Goal: Navigation & Orientation: Find specific page/section

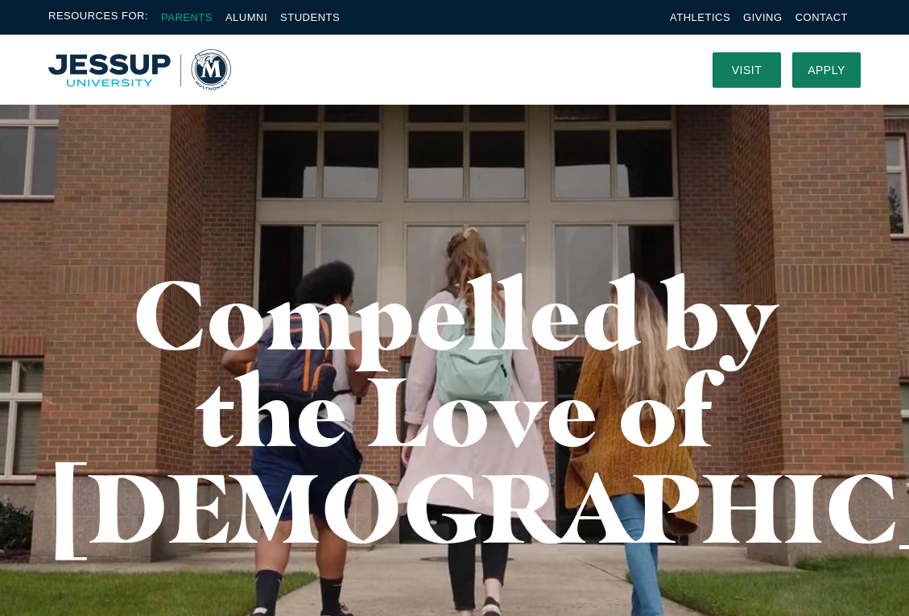
click at [189, 14] on link "Parents" at bounding box center [187, 17] width 52 height 12
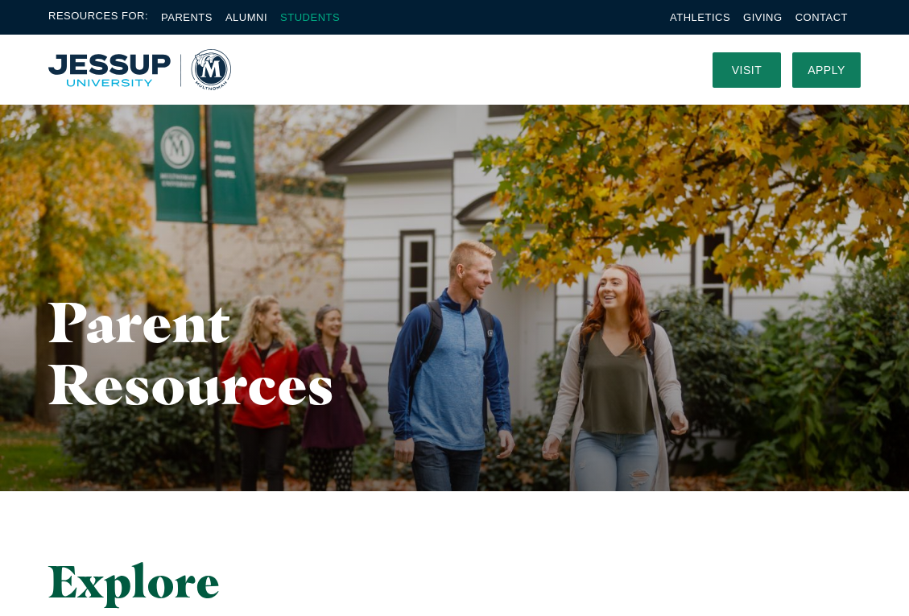
click at [308, 18] on link "Students" at bounding box center [310, 17] width 60 height 12
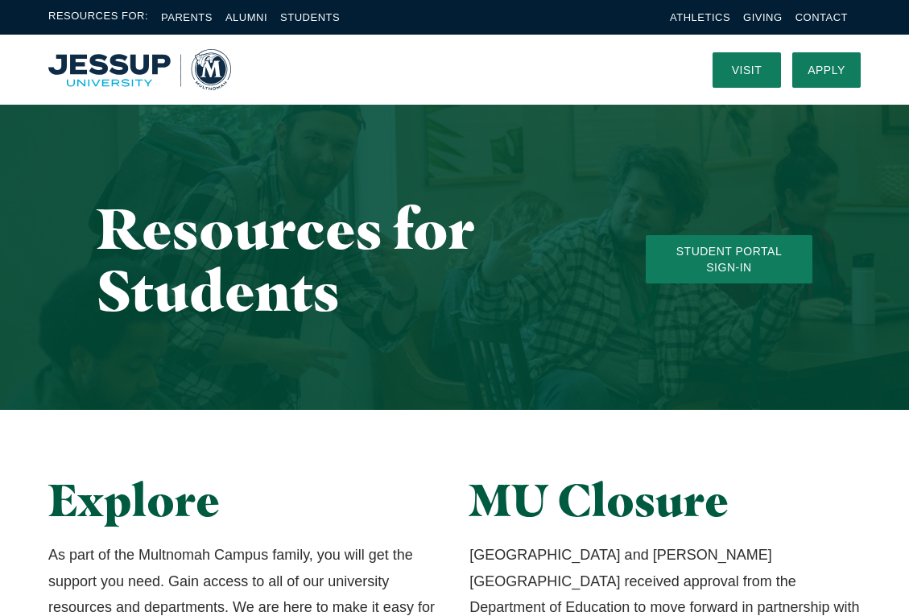
click at [121, 61] on img "Home" at bounding box center [139, 69] width 183 height 41
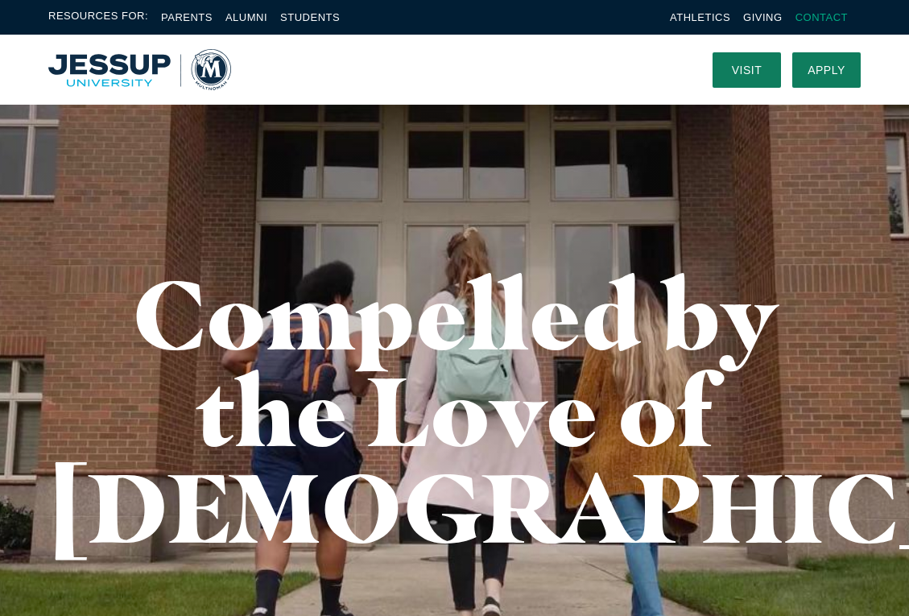
click at [815, 21] on link "Contact" at bounding box center [821, 17] width 52 height 12
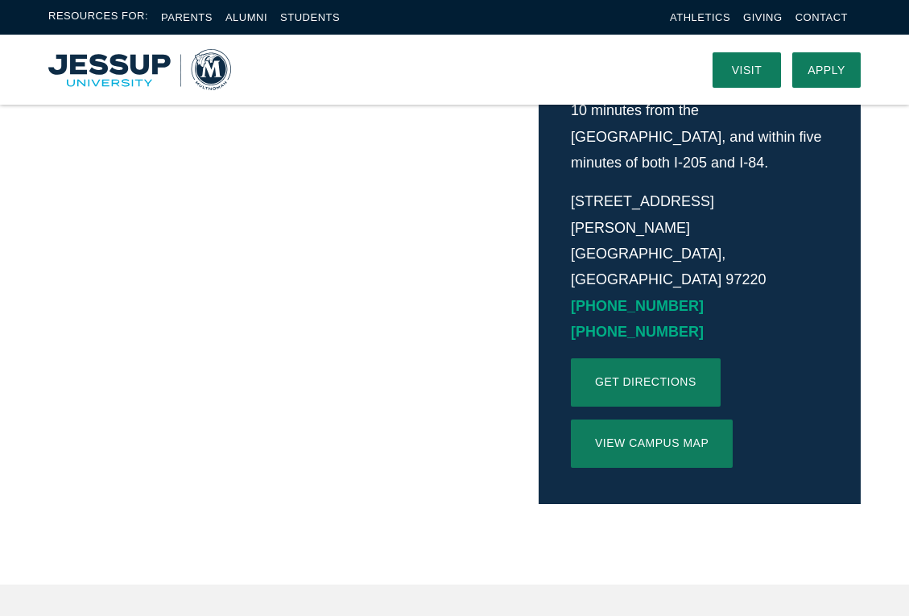
scroll to position [519, 0]
